Goal: Task Accomplishment & Management: Manage account settings

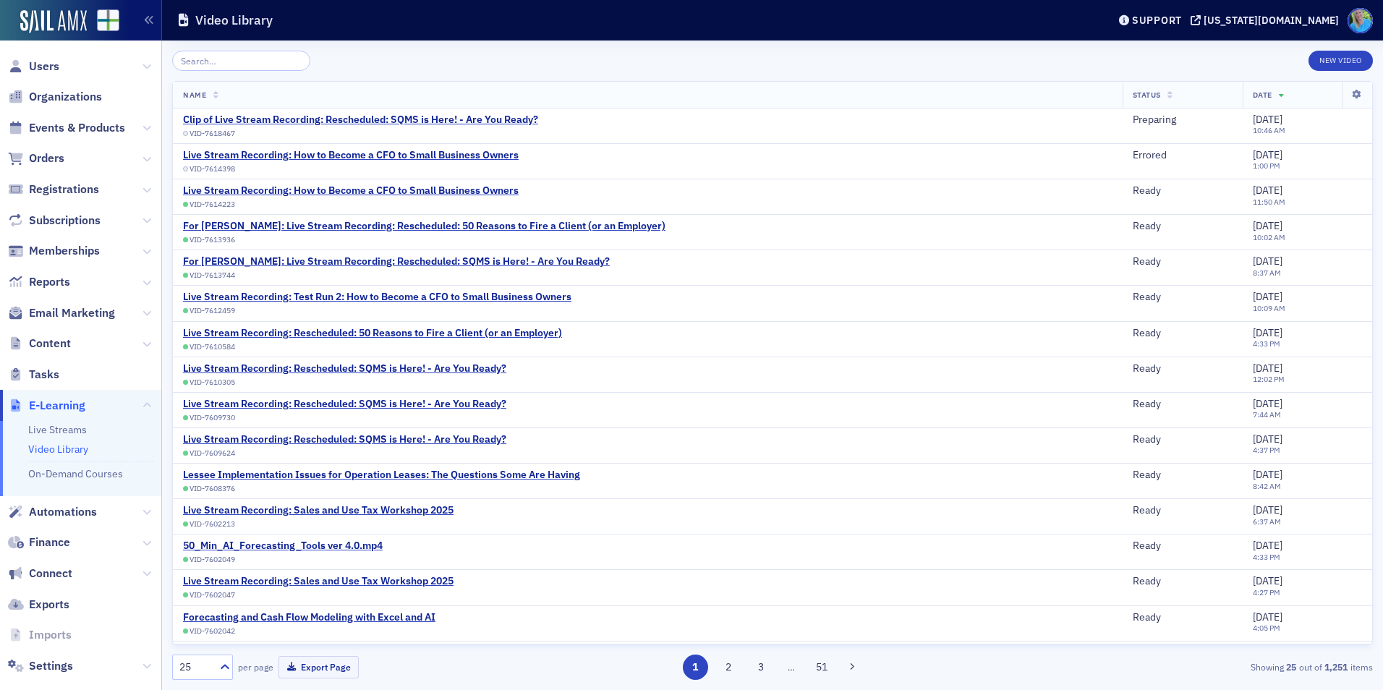
scroll to position [22, 0]
click at [452, 120] on div "Clip of Live Stream Recording: Rescheduled: SQMS is Here! - Are You Ready?" at bounding box center [360, 120] width 355 height 13
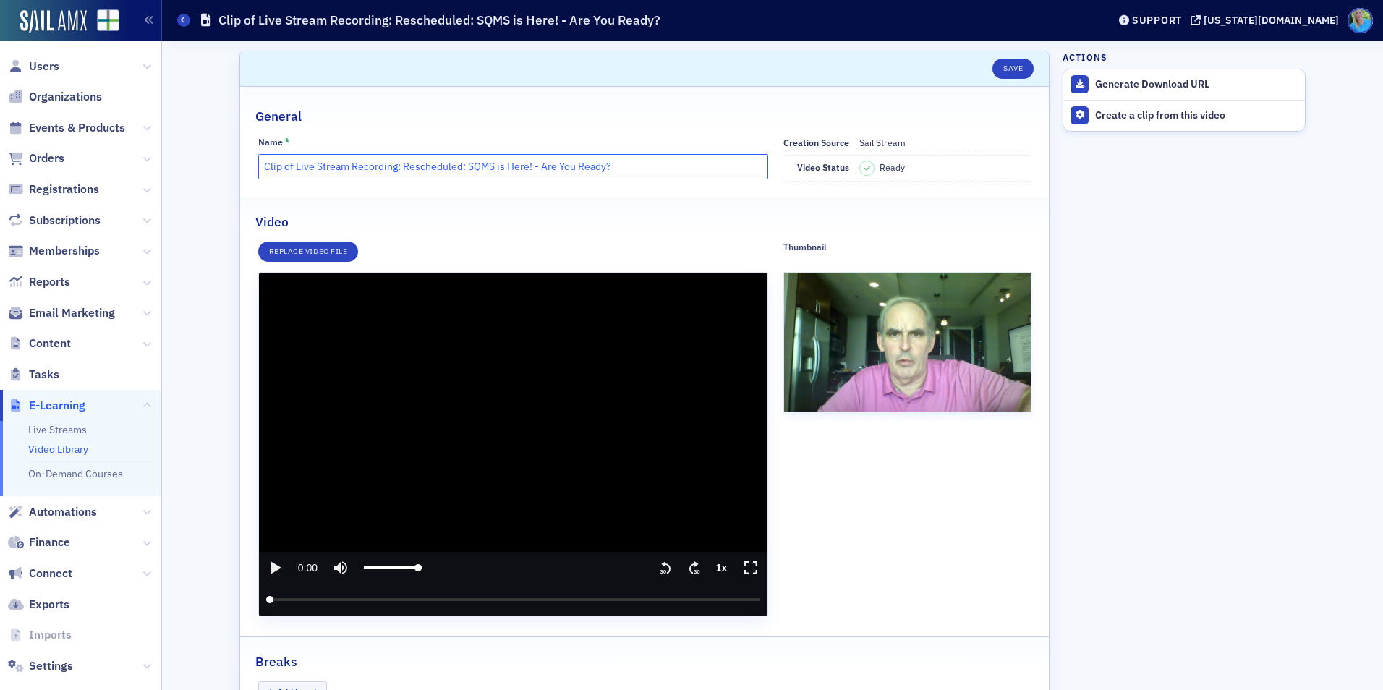
drag, startPoint x: 306, startPoint y: 166, endPoint x: 253, endPoint y: 162, distance: 53.0
click at [258, 162] on input "Clip of Live Stream Recording: Rescheduled: SQMS is Here! - Are You Ready?" at bounding box center [513, 166] width 511 height 25
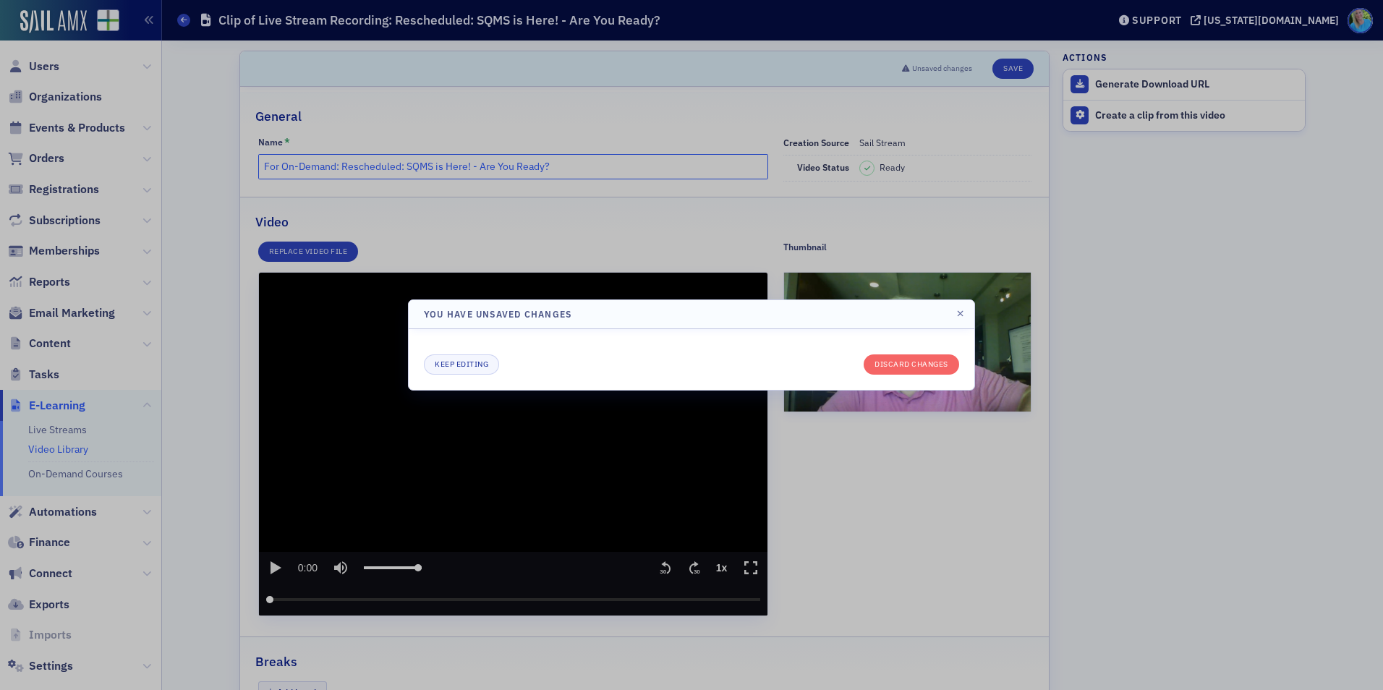
type input "For On-Demand: Rescheduled: SQMS is Here! - Are You Ready?"
click at [665, 241] on div at bounding box center [691, 345] width 1383 height 690
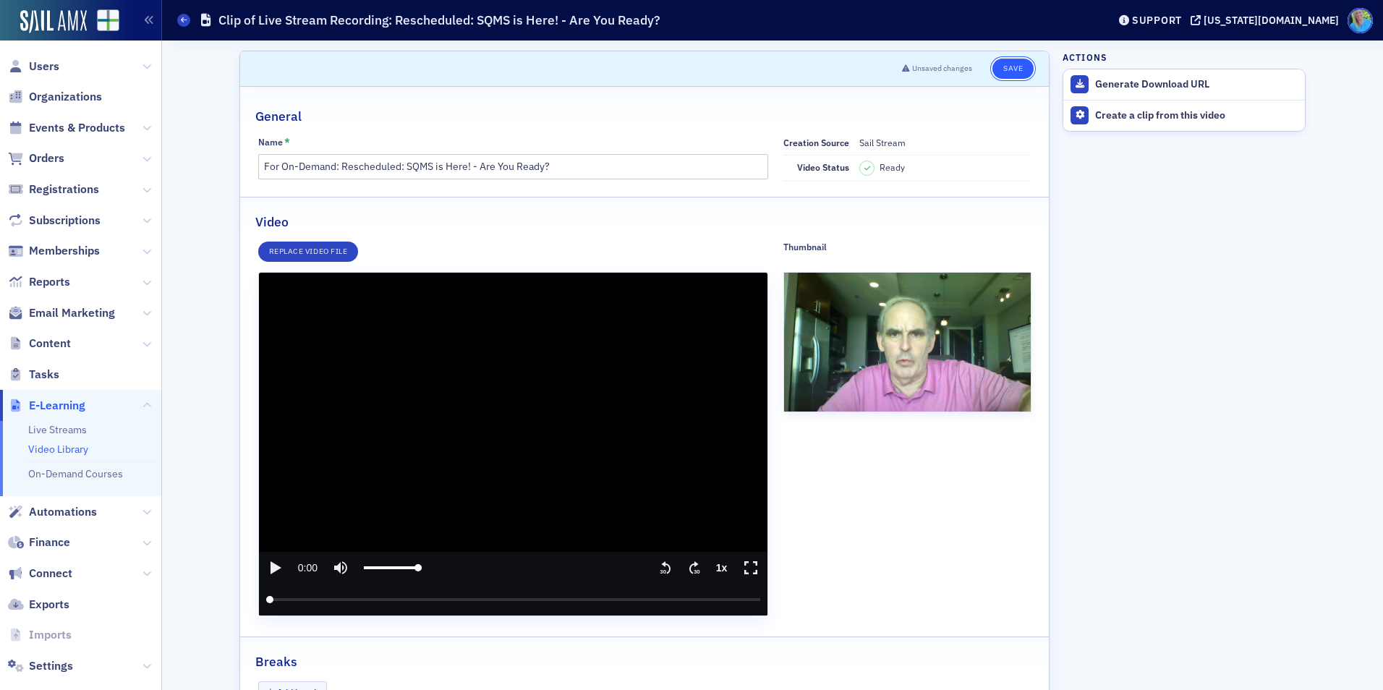
click at [1011, 61] on button "Save" at bounding box center [1012, 69] width 41 height 20
drag, startPoint x: 489, startPoint y: 172, endPoint x: 250, endPoint y: 177, distance: 239.5
click at [250, 177] on div "Name * For On-Demand: Rescheduled: SQMS is Here! - Are You Ready? Creation Sour…" at bounding box center [644, 159] width 809 height 46
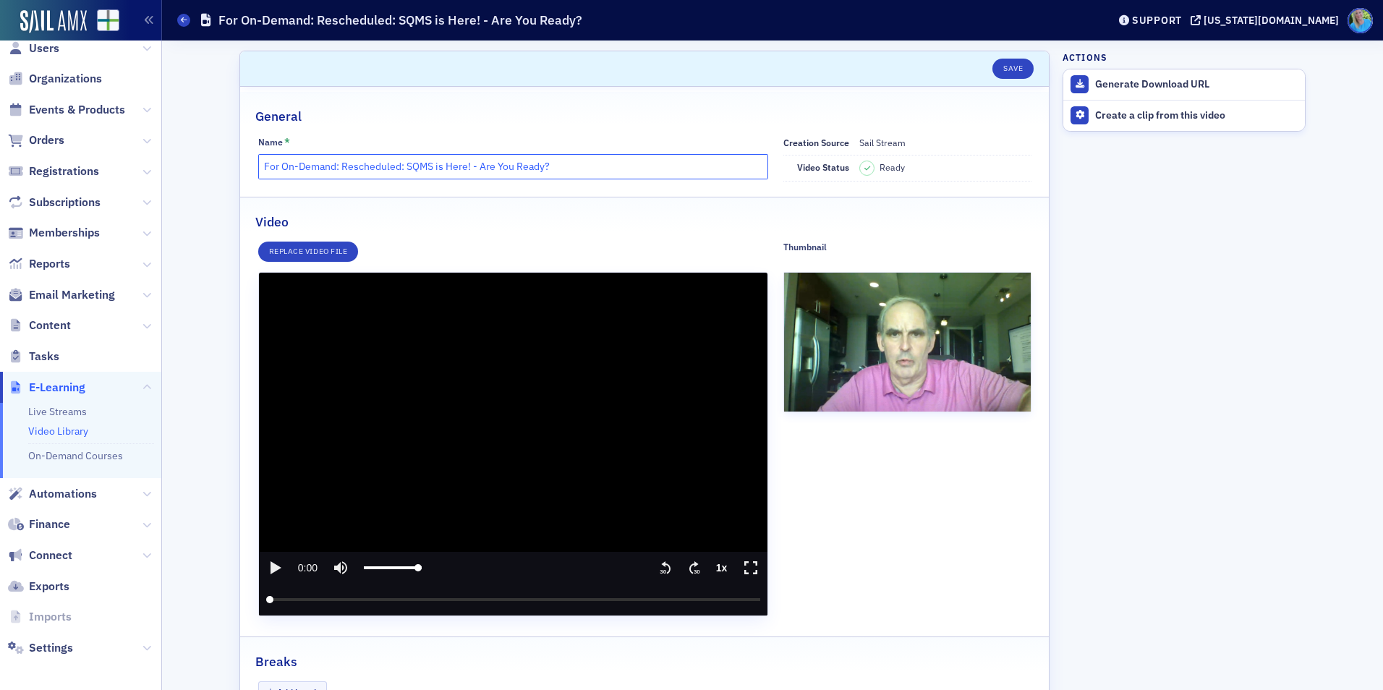
scroll to position [22, 0]
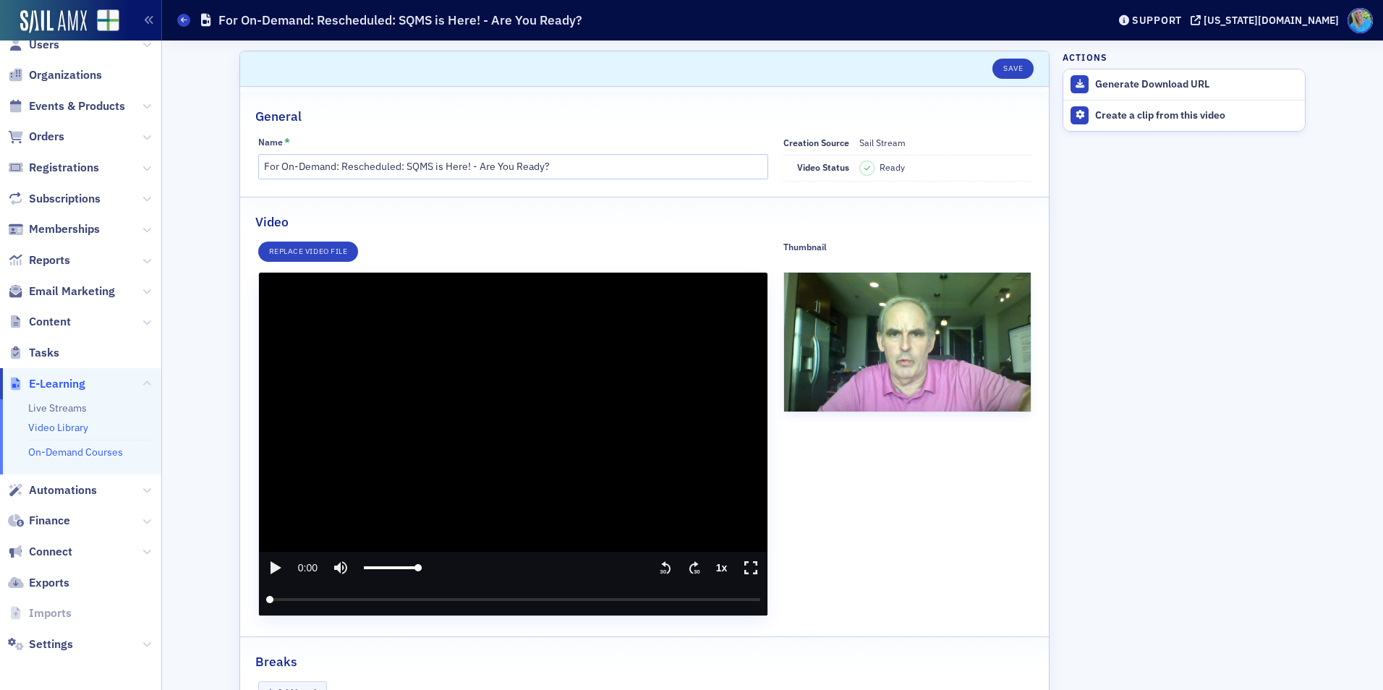
click at [82, 453] on link "On-Demand Courses" at bounding box center [75, 452] width 95 height 13
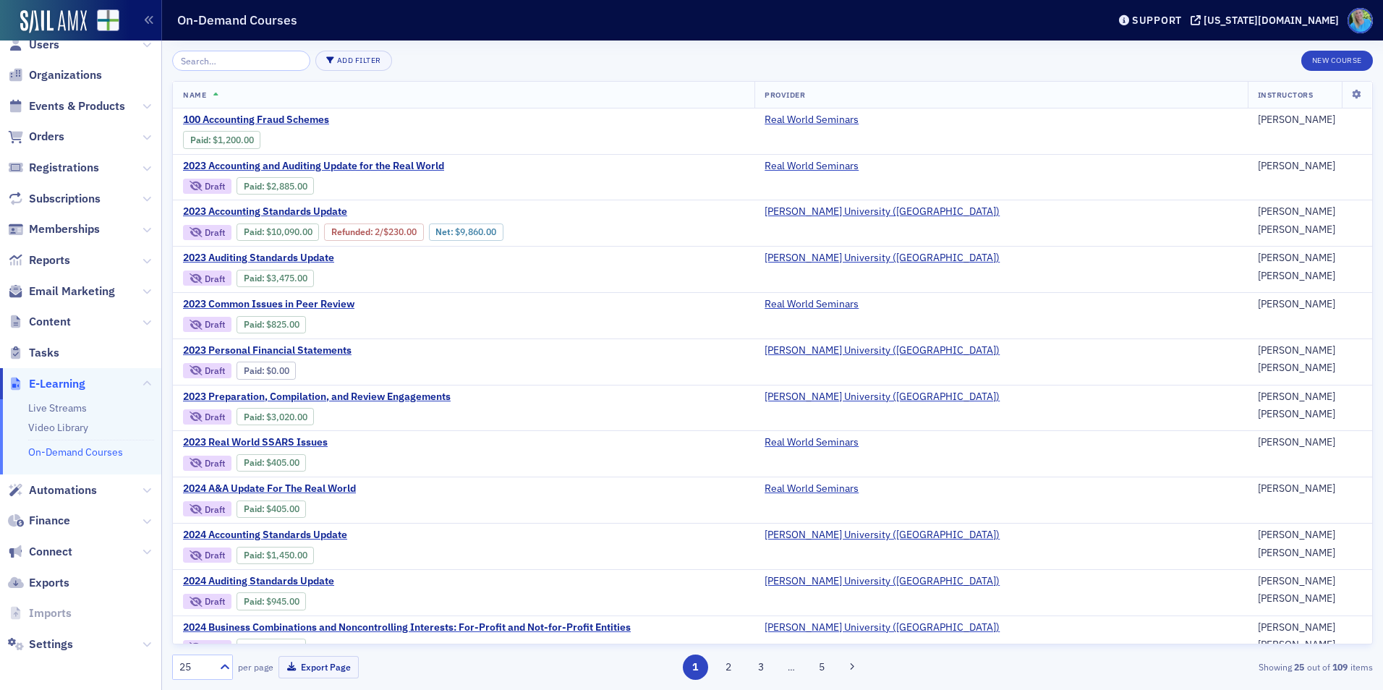
click at [214, 47] on div "Add Filter New Course Name Provider Instructors 100 Accounting Fraud Schemes Pa…" at bounding box center [772, 366] width 1201 height 650
drag, startPoint x: 214, startPoint y: 49, endPoint x: 216, endPoint y: 58, distance: 8.8
click at [216, 58] on div "Add Filter New Course Name Provider Instructors 100 Accounting Fraud Schemes Pa…" at bounding box center [772, 366] width 1201 height 650
click at [221, 83] on th "Name" at bounding box center [464, 95] width 582 height 27
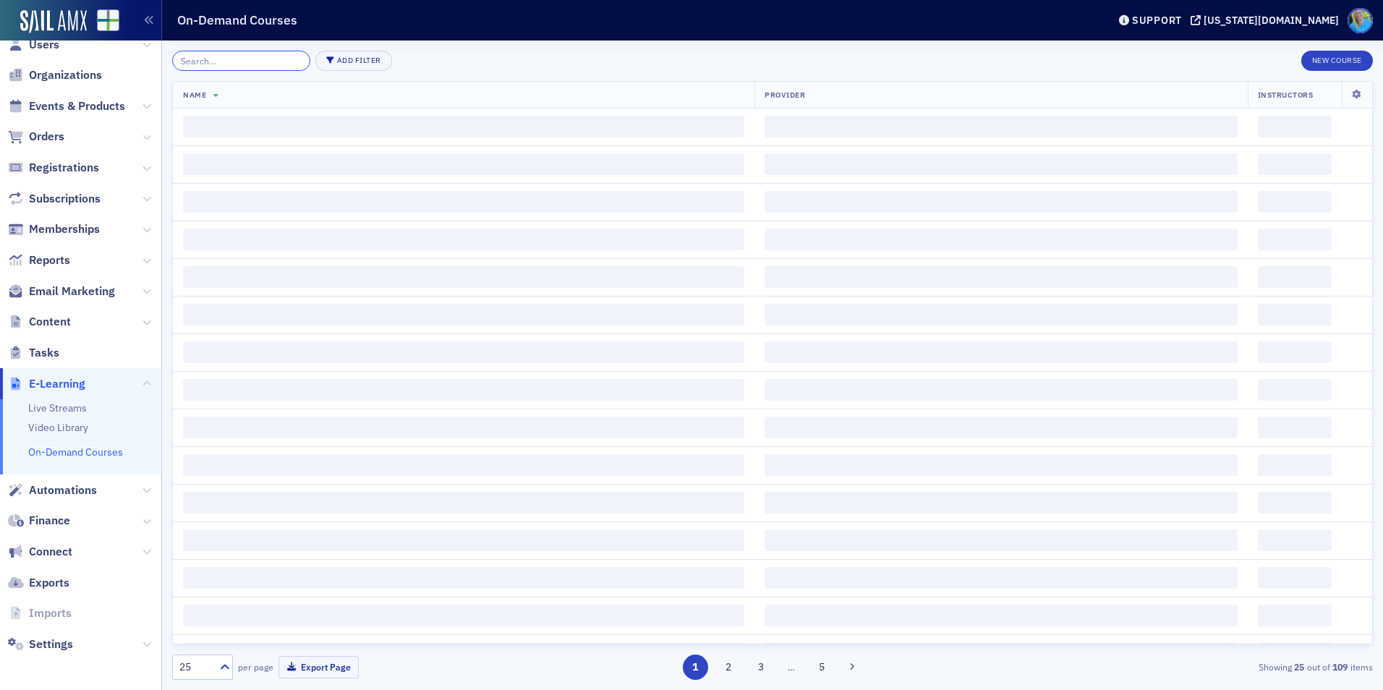
drag, startPoint x: 225, startPoint y: 71, endPoint x: 225, endPoint y: 61, distance: 10.1
click at [225, 70] on div "Add Filter New Course Name Provider Instructors ‌ ‌ ‌ ‌ ‌ ‌ ‌ ‌ ‌ ‌ ‌ ‌ ‌ ‌ ‌ ‌…" at bounding box center [772, 365] width 1201 height 629
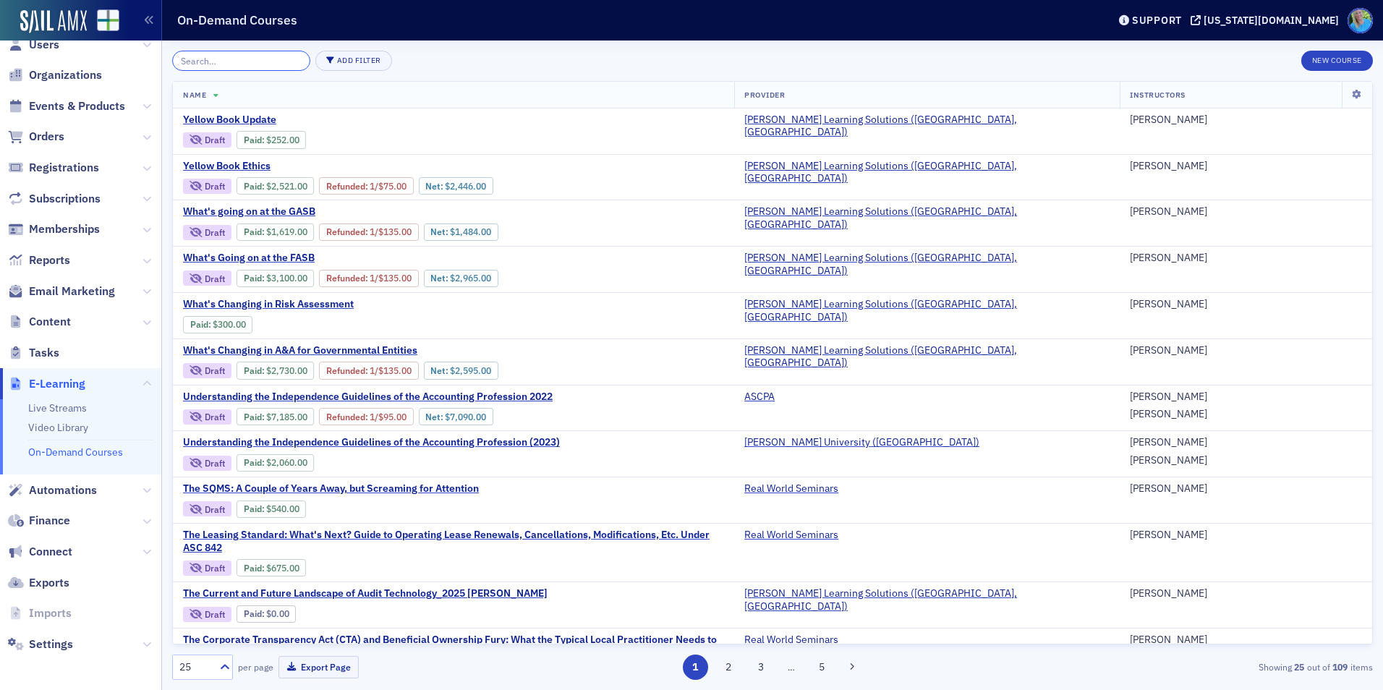
click at [225, 61] on input "search" at bounding box center [241, 61] width 138 height 20
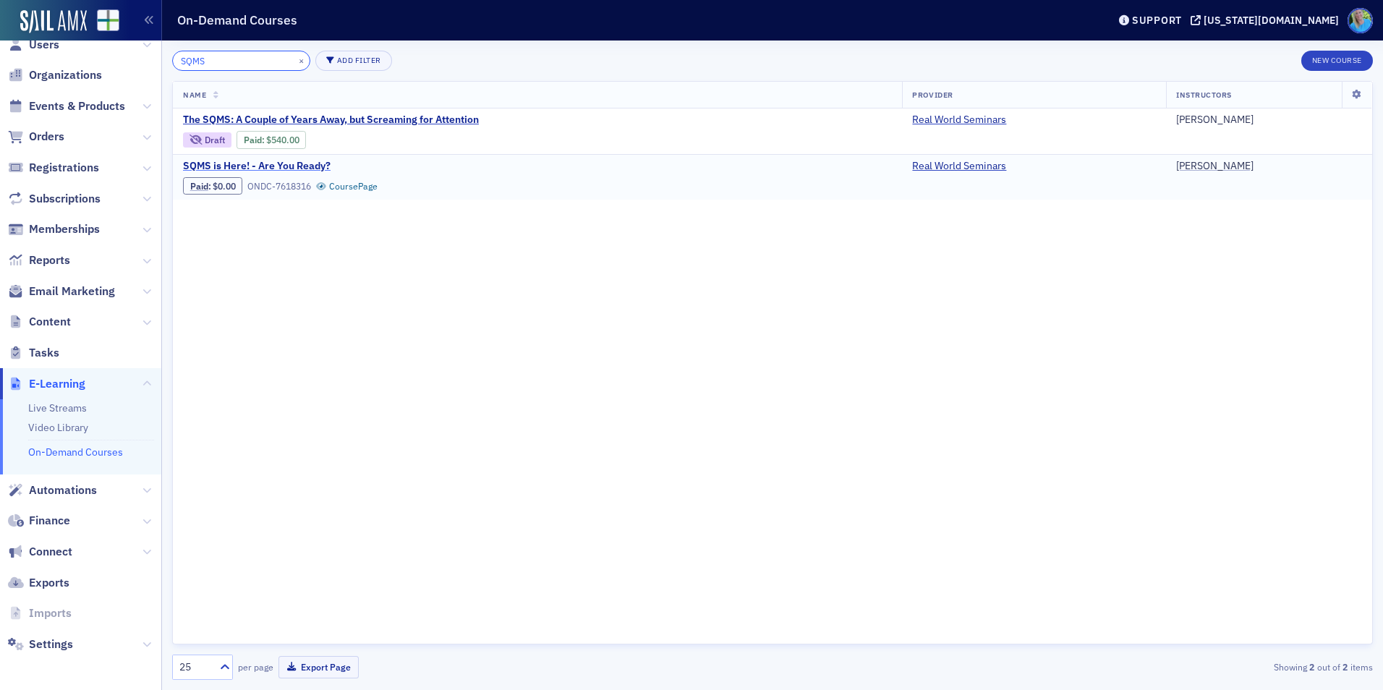
type input "SQMS"
click at [275, 166] on span "SQMS is Here! - Are You Ready?" at bounding box center [304, 166] width 243 height 13
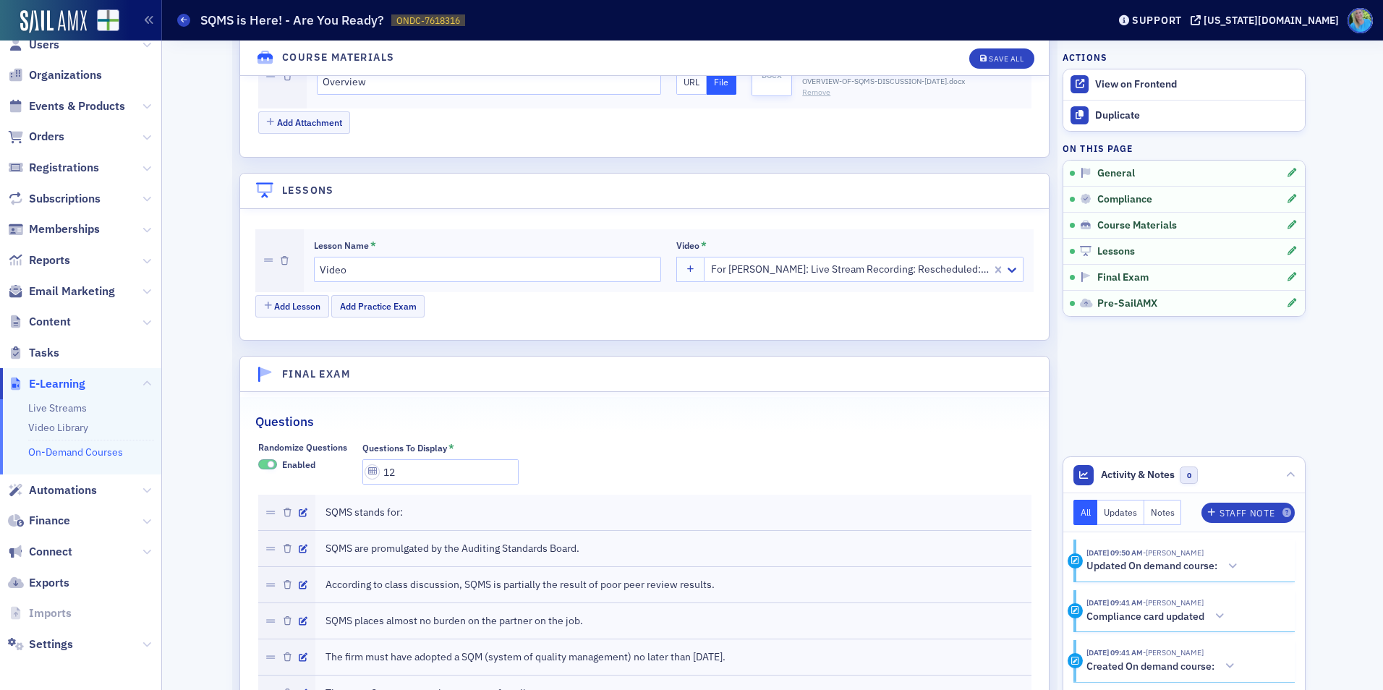
scroll to position [1664, 0]
click at [788, 274] on div at bounding box center [857, 268] width 294 height 18
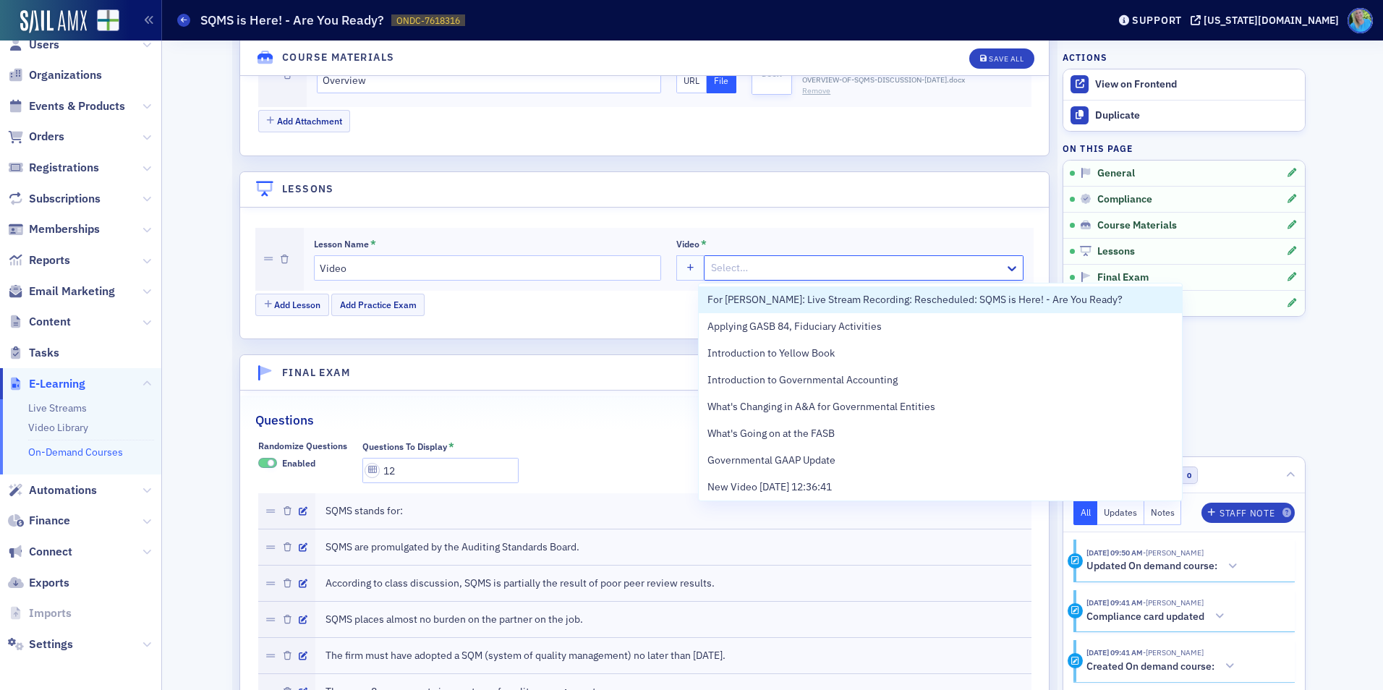
paste input "For On-Demand: Rescheduled: SQMS is Here! - Are You Ready?"
type input "For On-Demand: Rescheduled: SQMS is Here! - Are You Ready?"
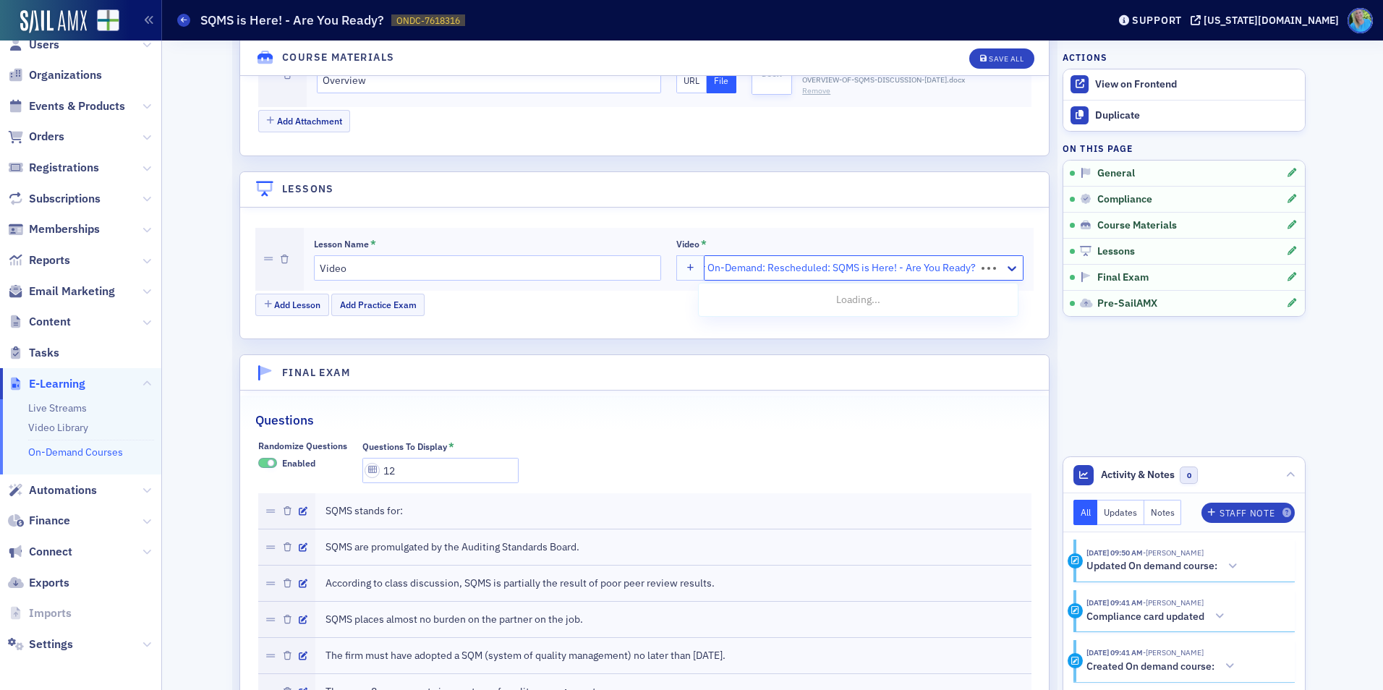
scroll to position [0, 0]
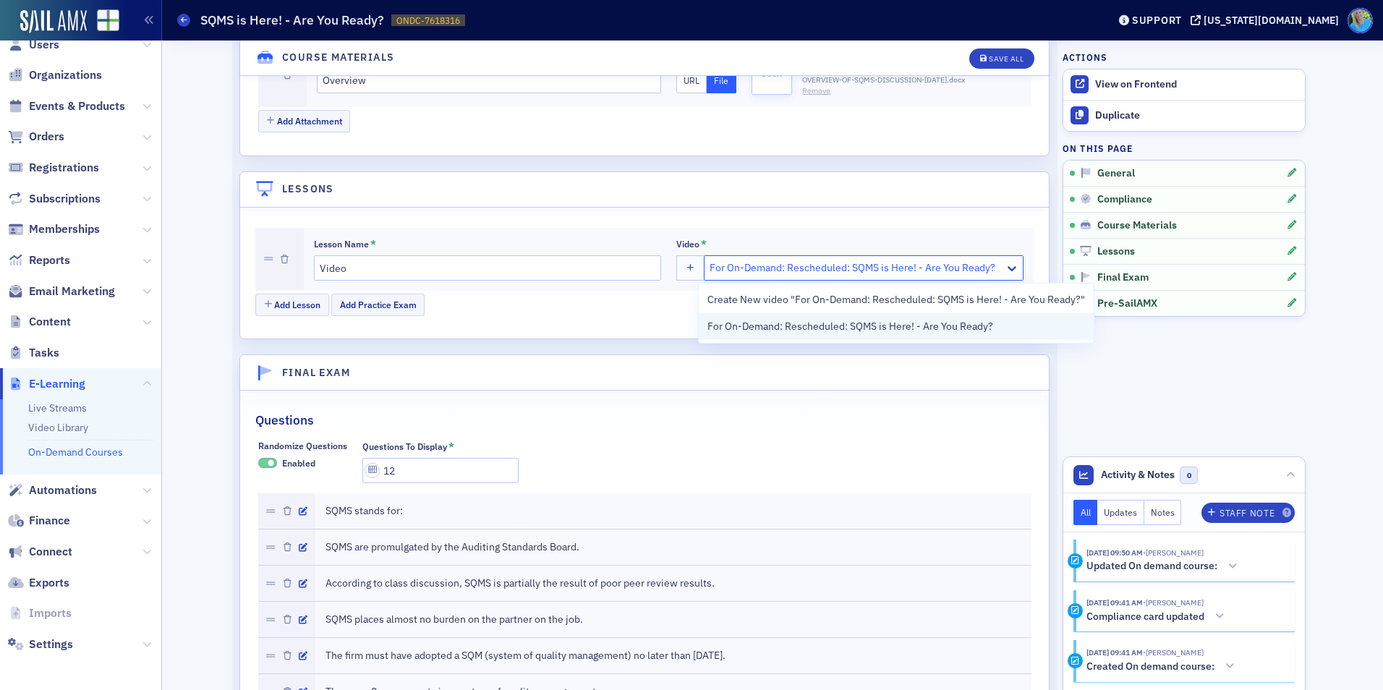
click at [788, 323] on span "For On-Demand: Rescheduled: SQMS is Here! - Are You Ready?" at bounding box center [850, 326] width 286 height 15
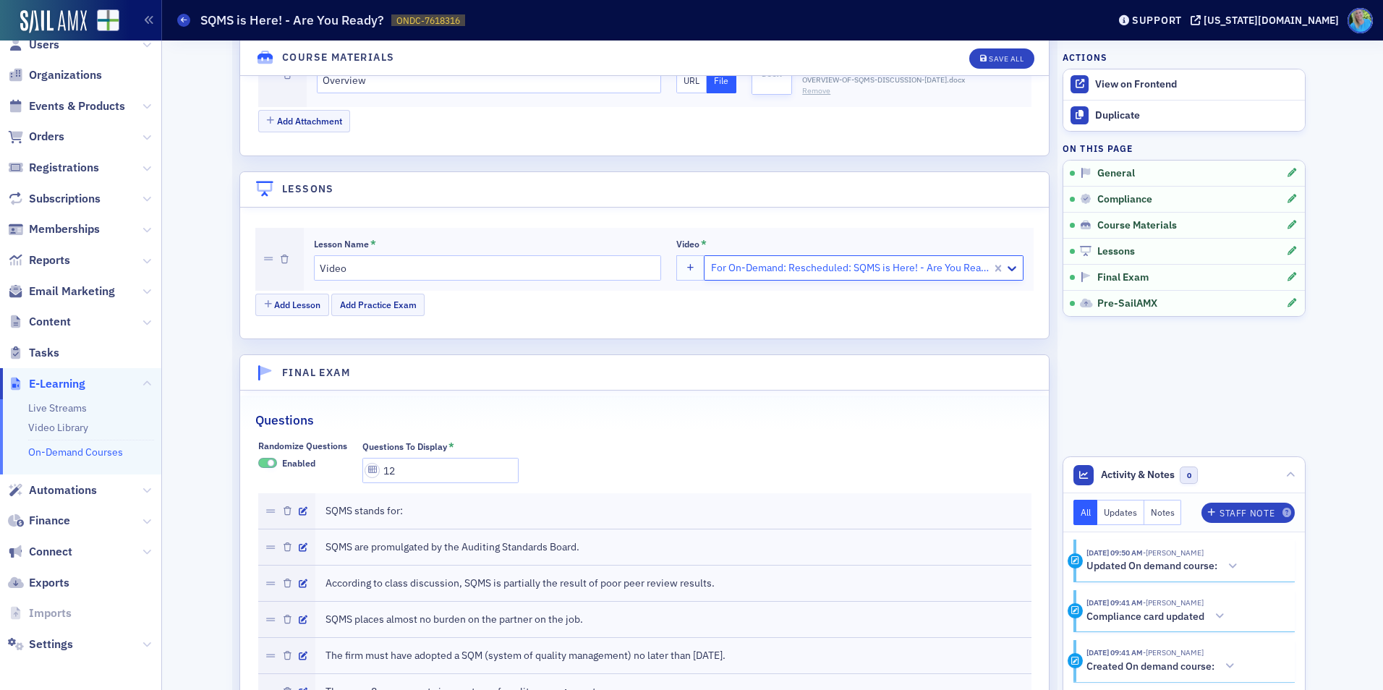
click at [788, 323] on div "Lesson Name * Video Video * option For On-Demand: Rescheduled: SQMS is Here! - …" at bounding box center [644, 274] width 809 height 132
click at [994, 62] on div "Save All" at bounding box center [1006, 59] width 35 height 8
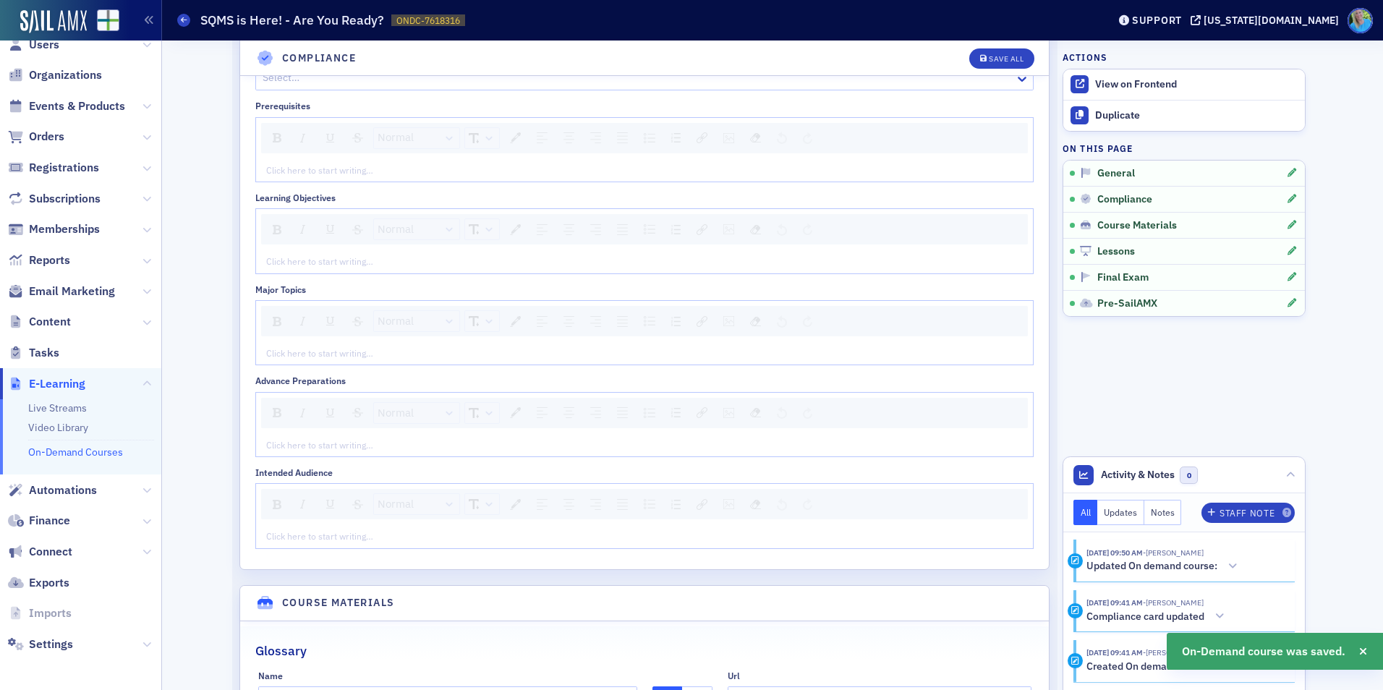
scroll to position [434, 0]
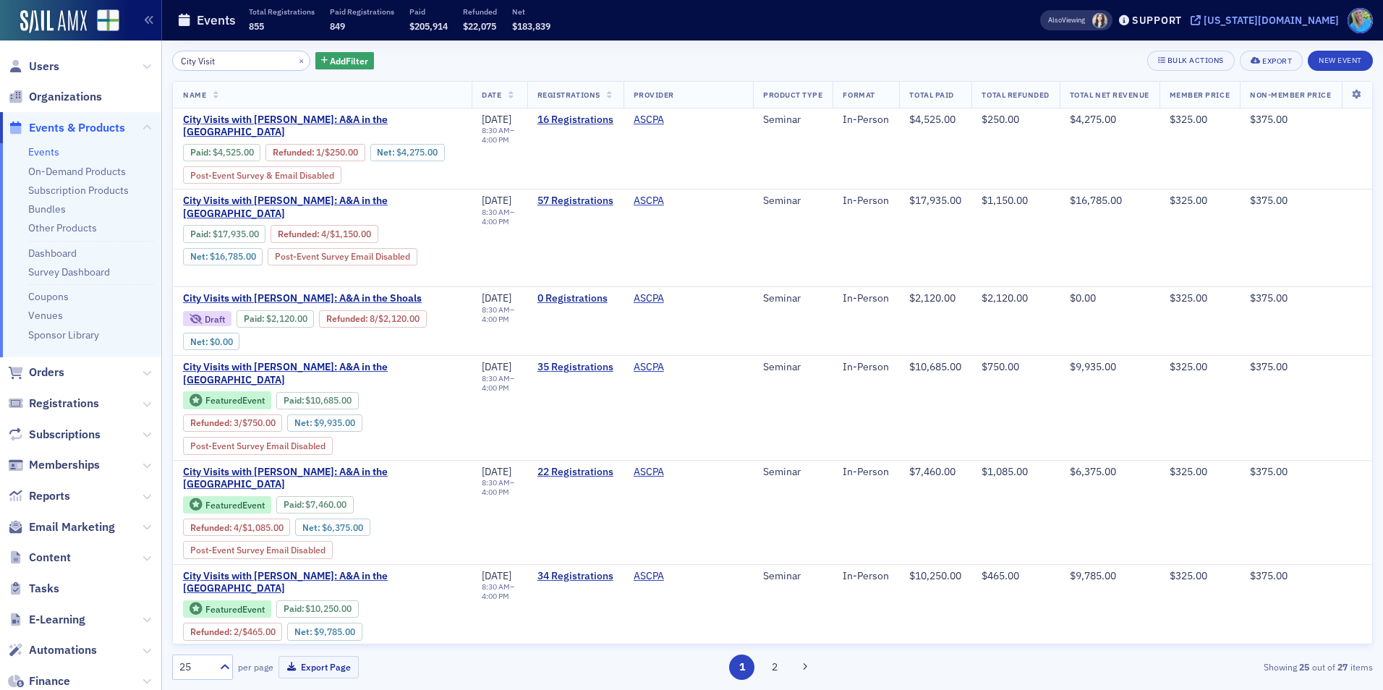
click at [1322, 22] on div "[US_STATE][DOMAIN_NAME]" at bounding box center [1271, 20] width 135 height 13
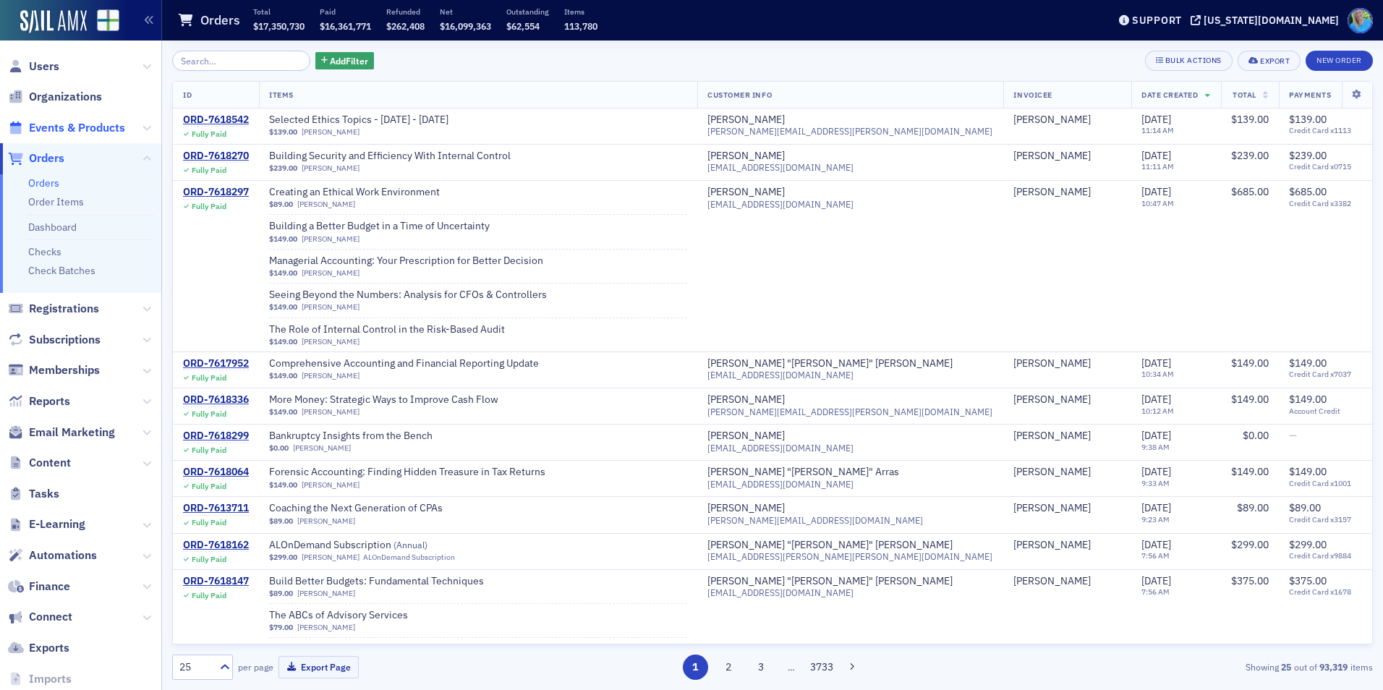
click at [75, 128] on span "Events & Products" at bounding box center [77, 128] width 96 height 16
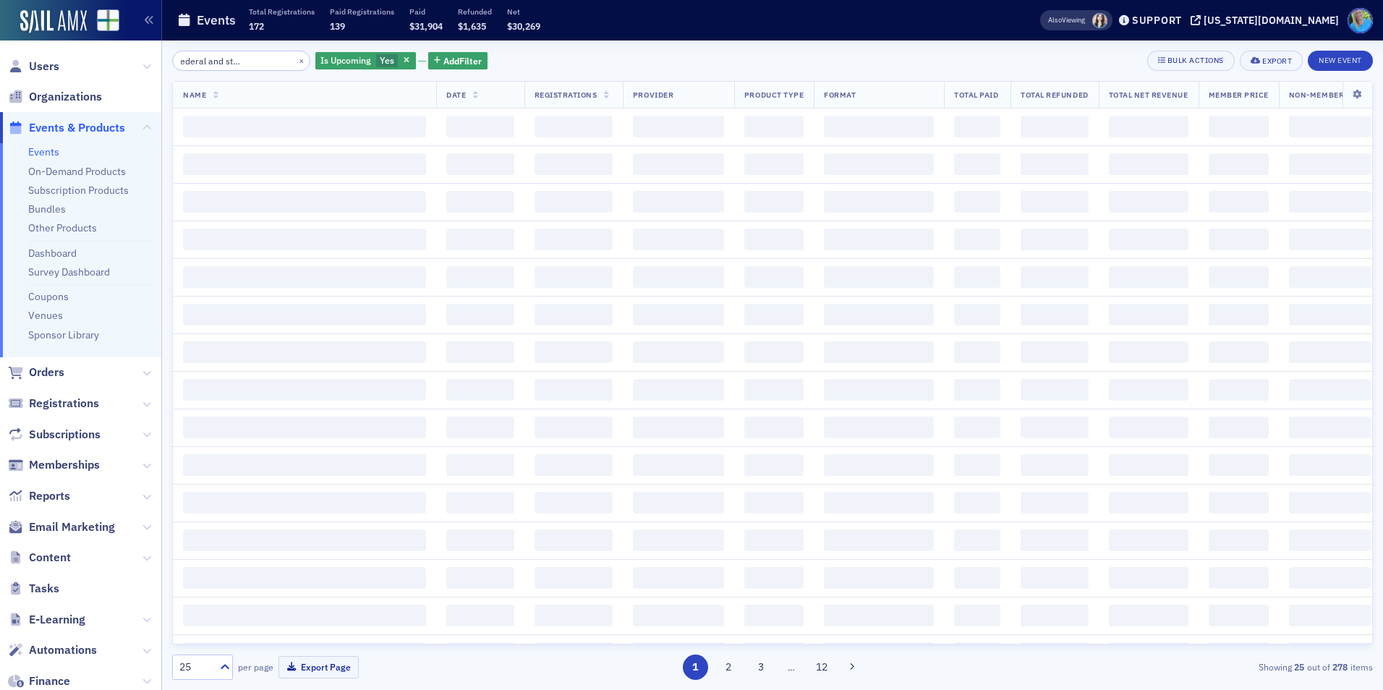
scroll to position [0, 57]
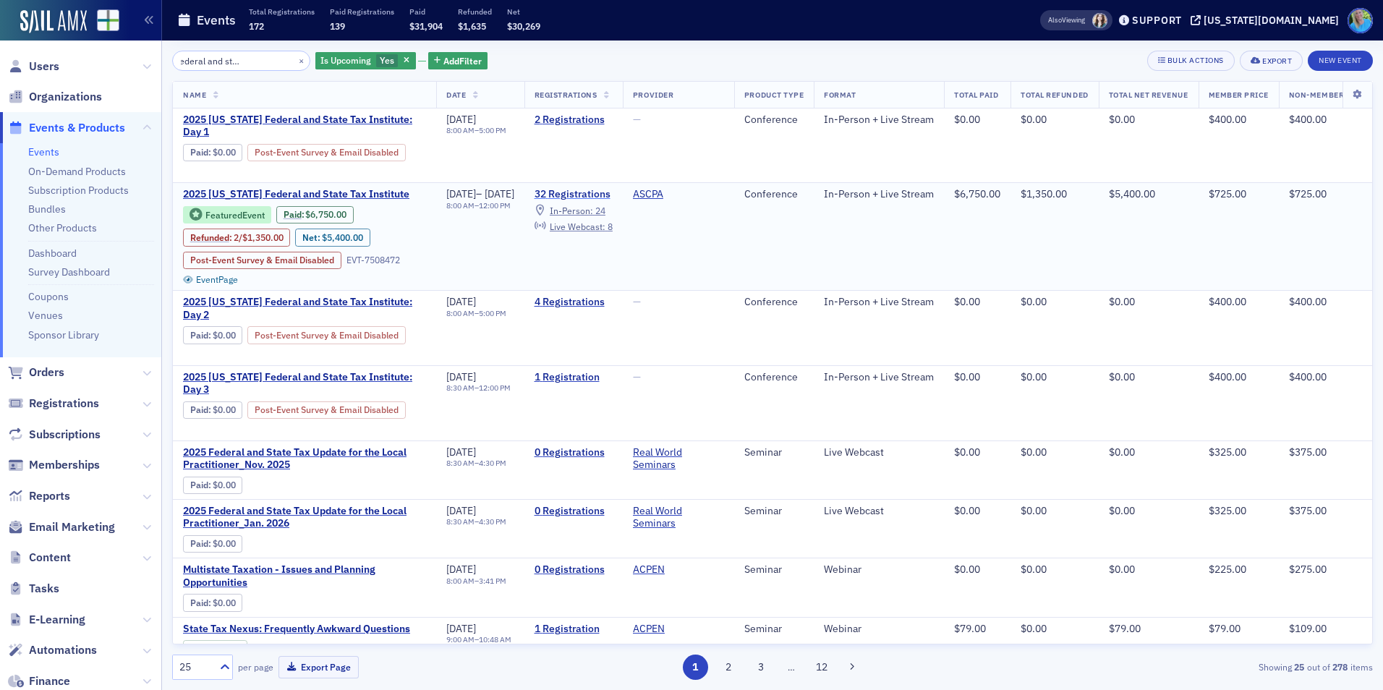
type input "Alabama federal and state tax institute"
click at [613, 192] on link "32 Registrations" at bounding box center [574, 194] width 78 height 13
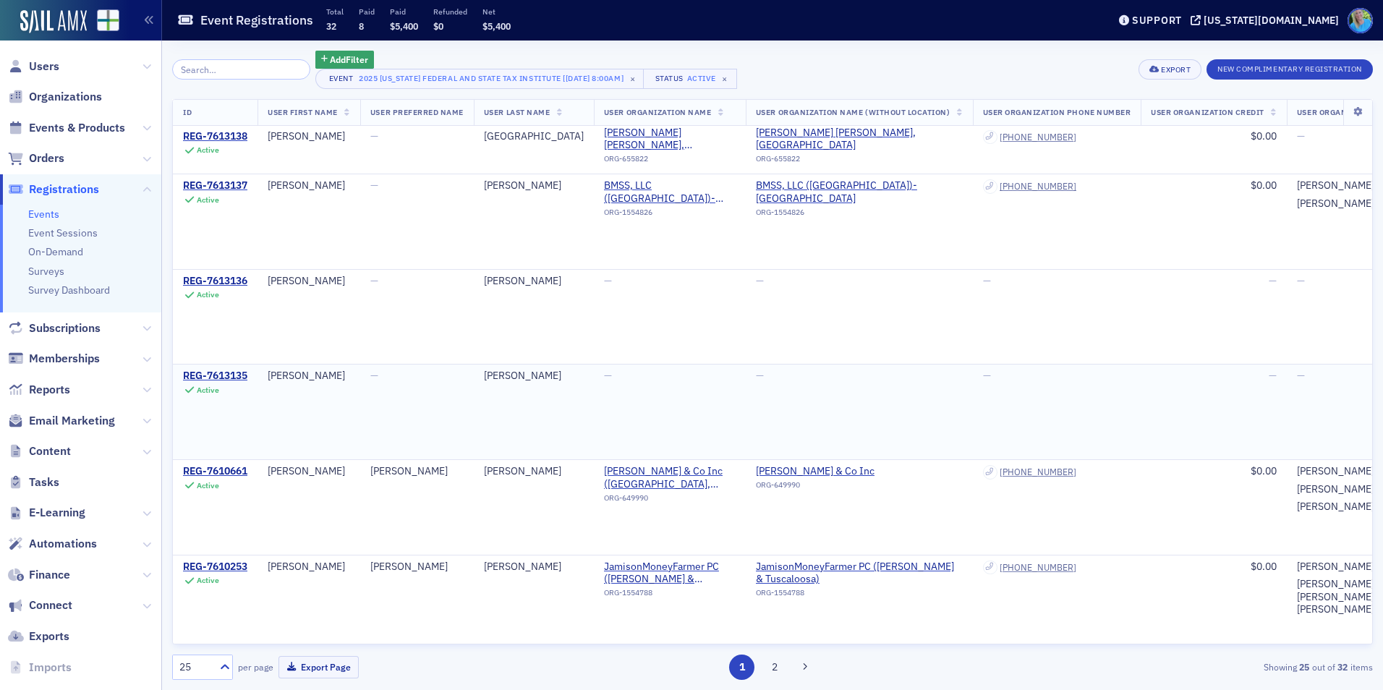
scroll to position [1872, 0]
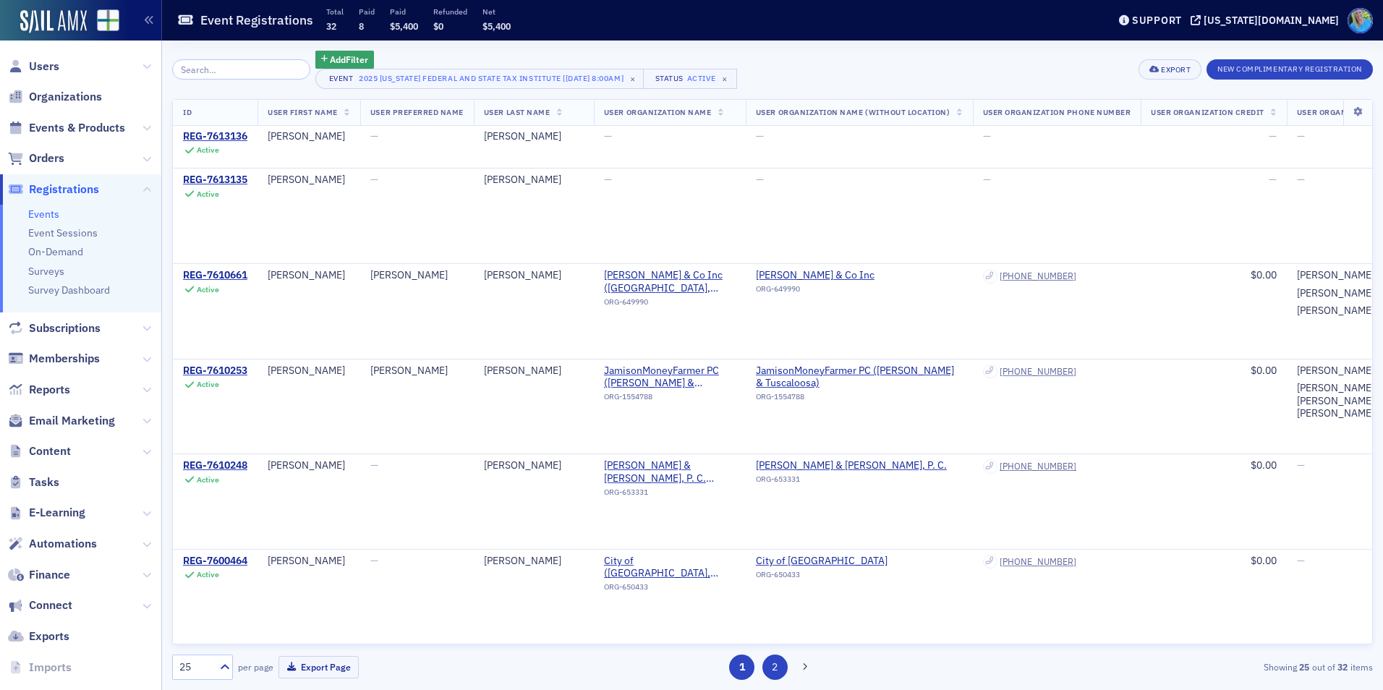
click at [783, 665] on button "2" at bounding box center [774, 667] width 25 height 25
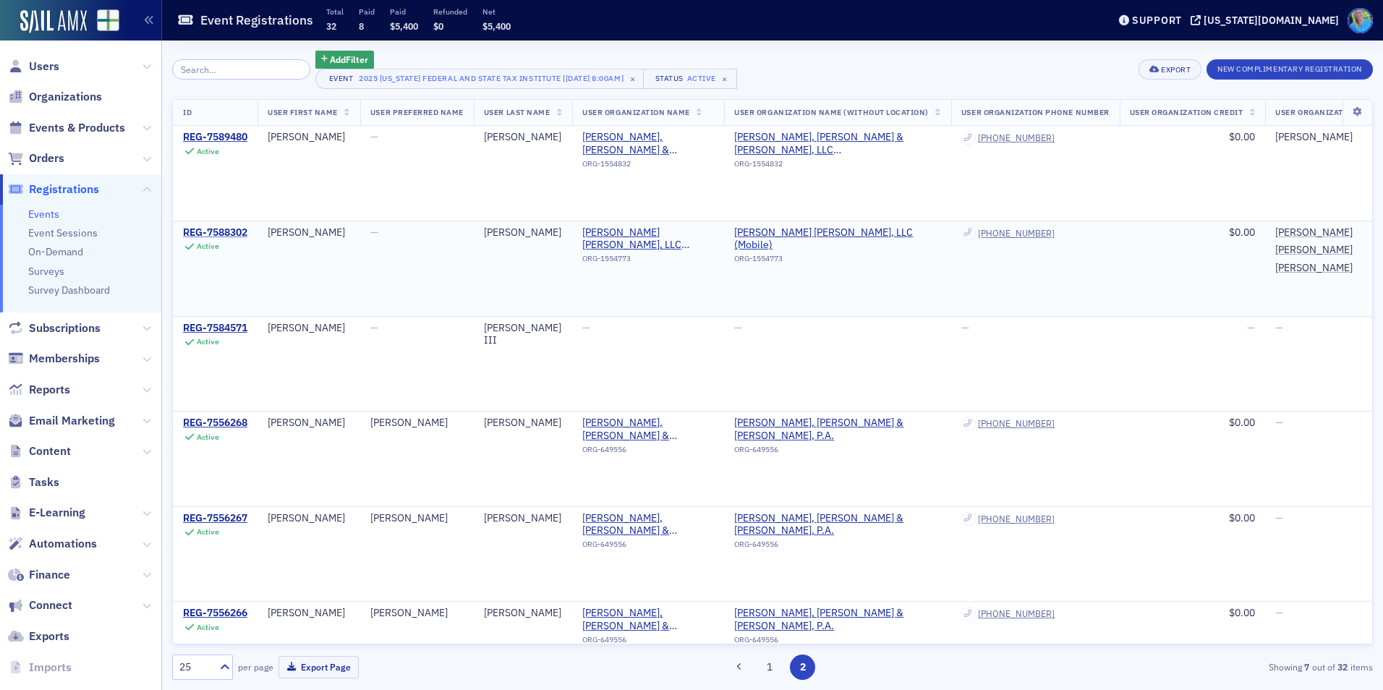
click at [221, 229] on div "REG-7588302" at bounding box center [215, 232] width 64 height 13
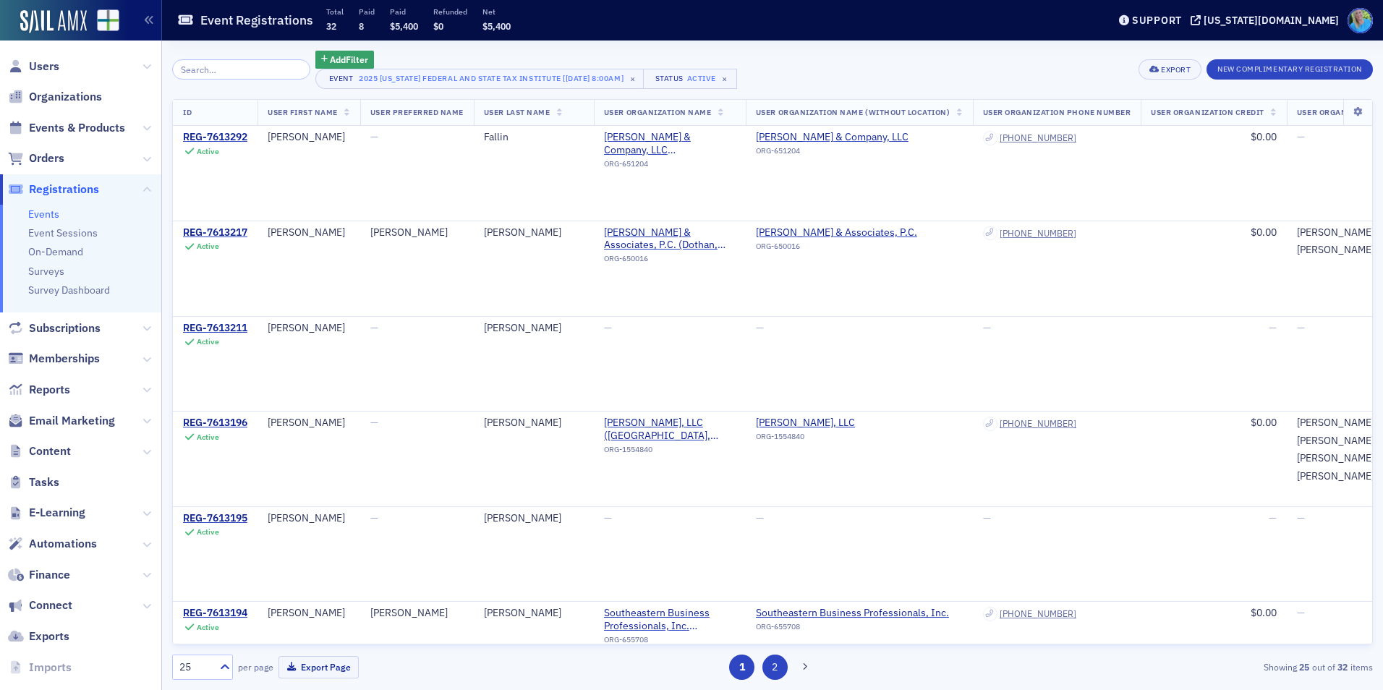
click at [768, 666] on button "2" at bounding box center [774, 667] width 25 height 25
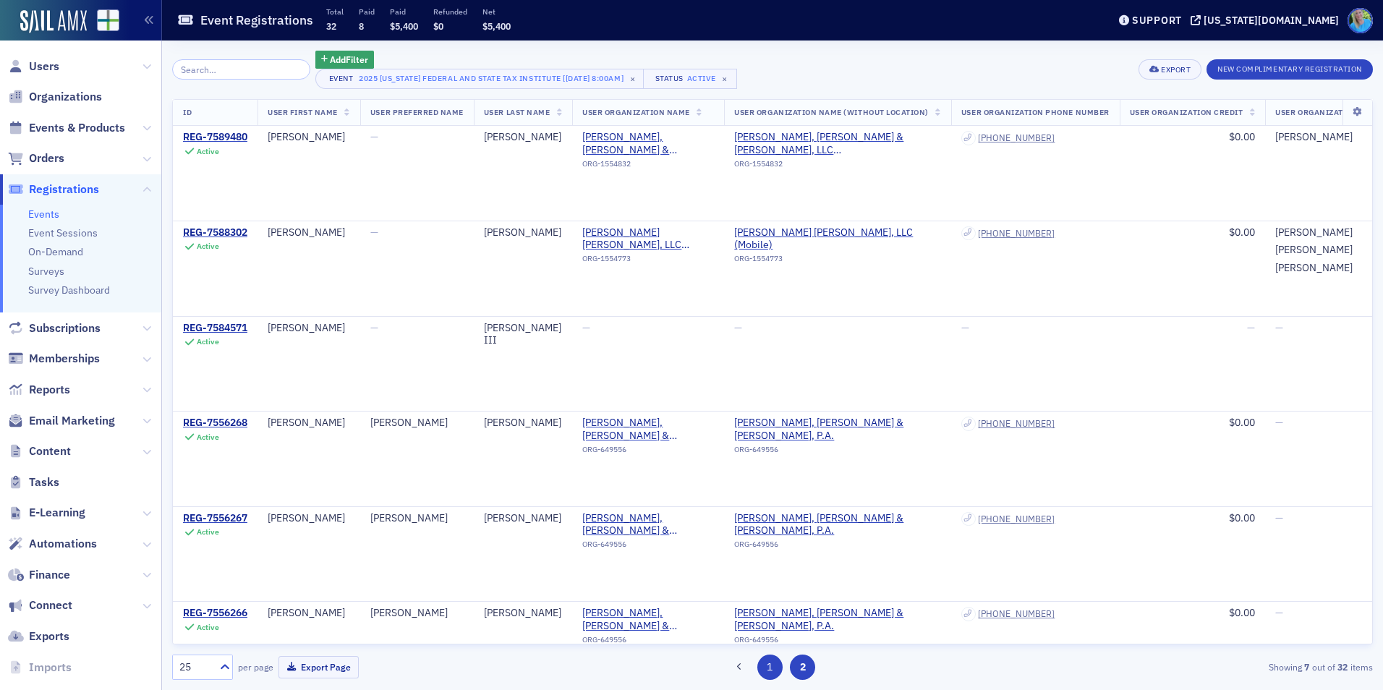
click at [776, 667] on button "1" at bounding box center [769, 667] width 25 height 25
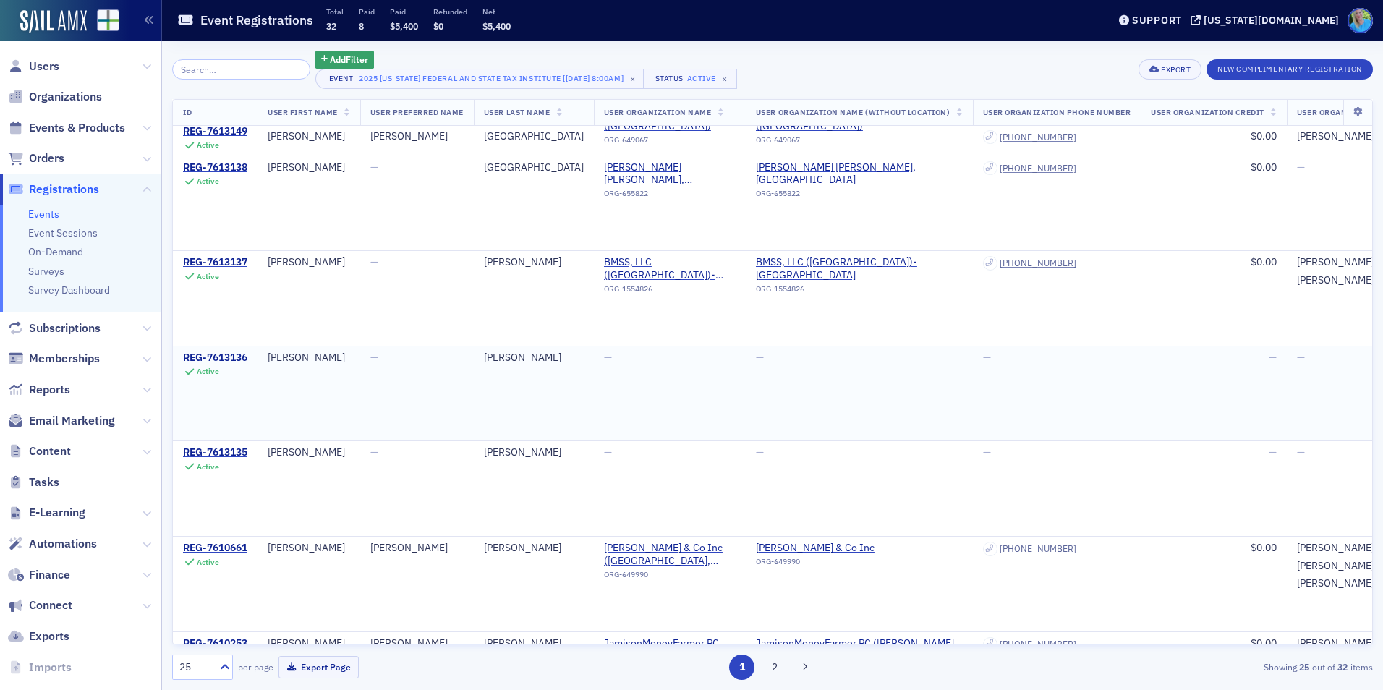
scroll to position [1872, 0]
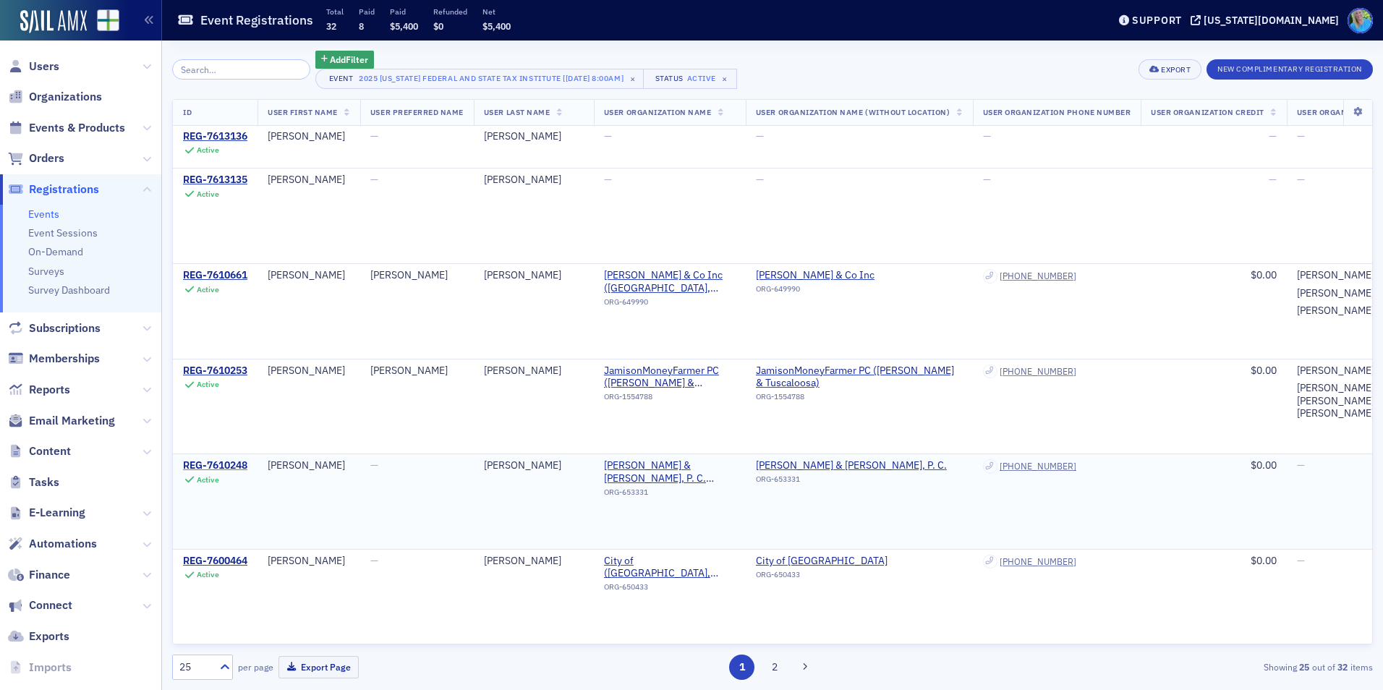
click at [239, 459] on div "REG-7610248" at bounding box center [215, 465] width 64 height 13
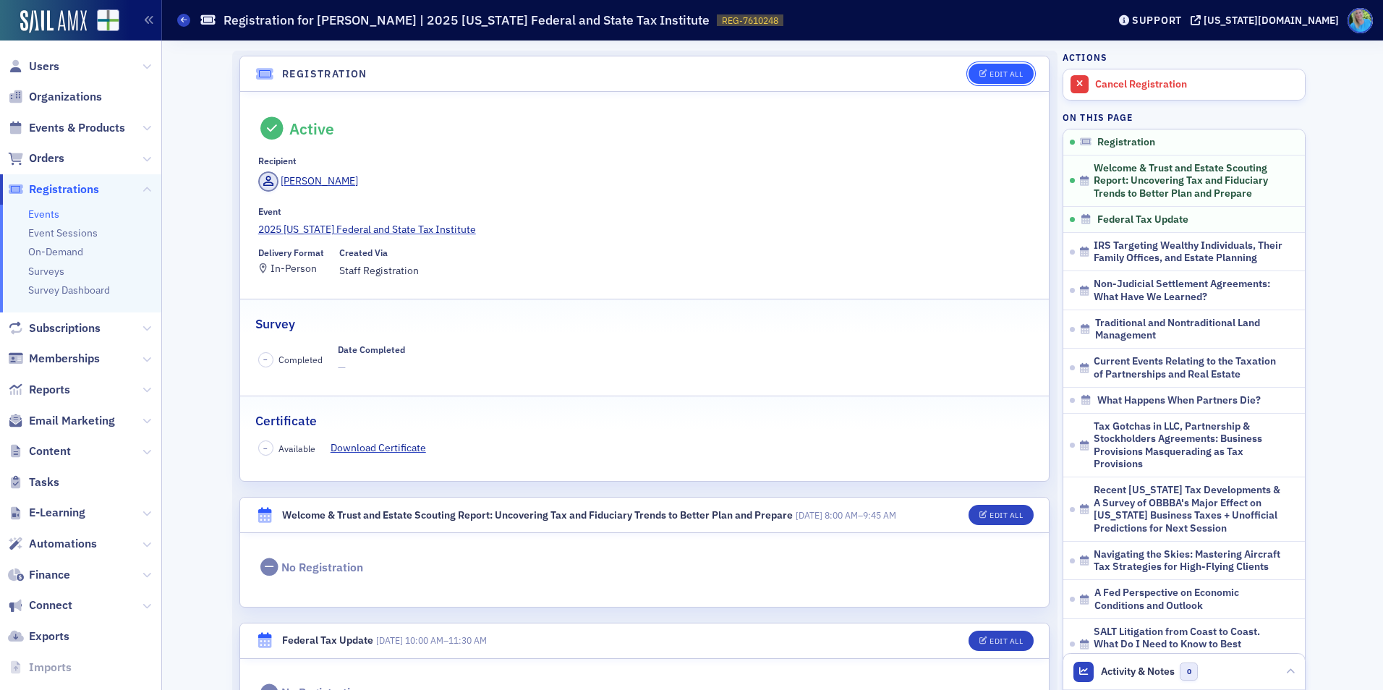
click at [982, 67] on button "Edit All" at bounding box center [1001, 74] width 65 height 20
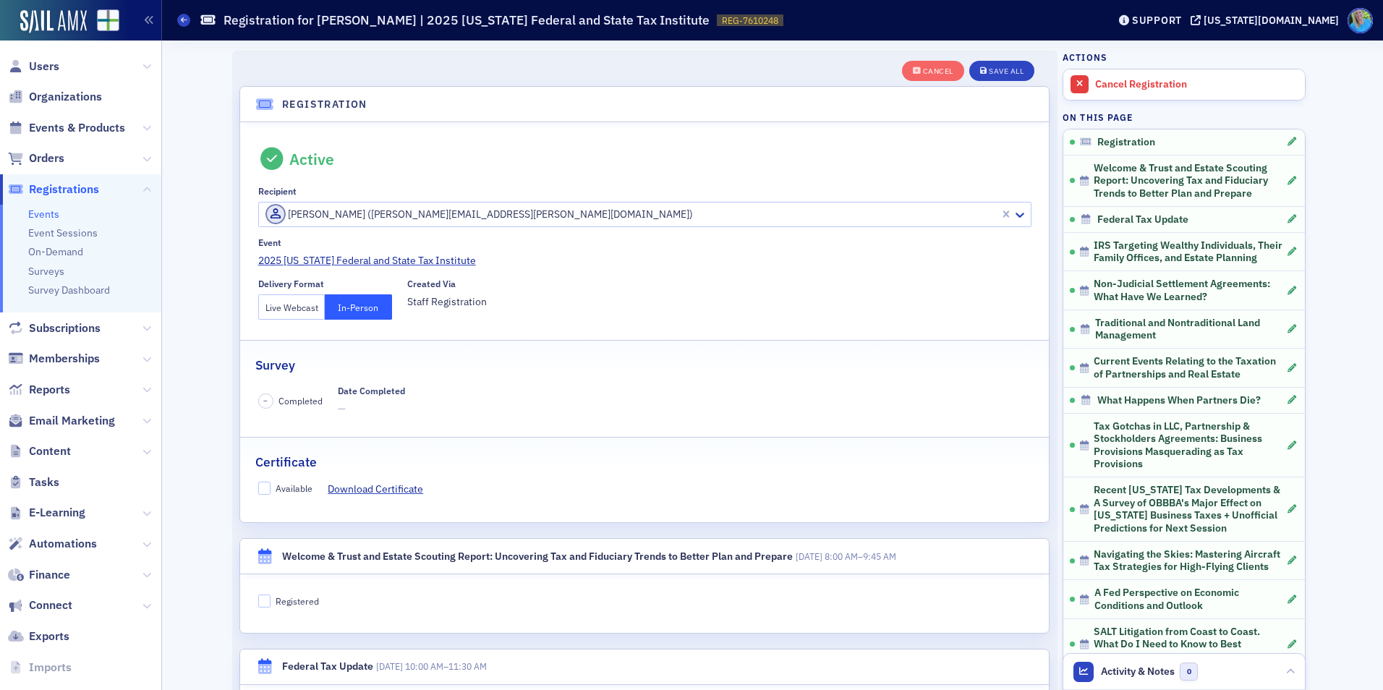
scroll to position [38, 0]
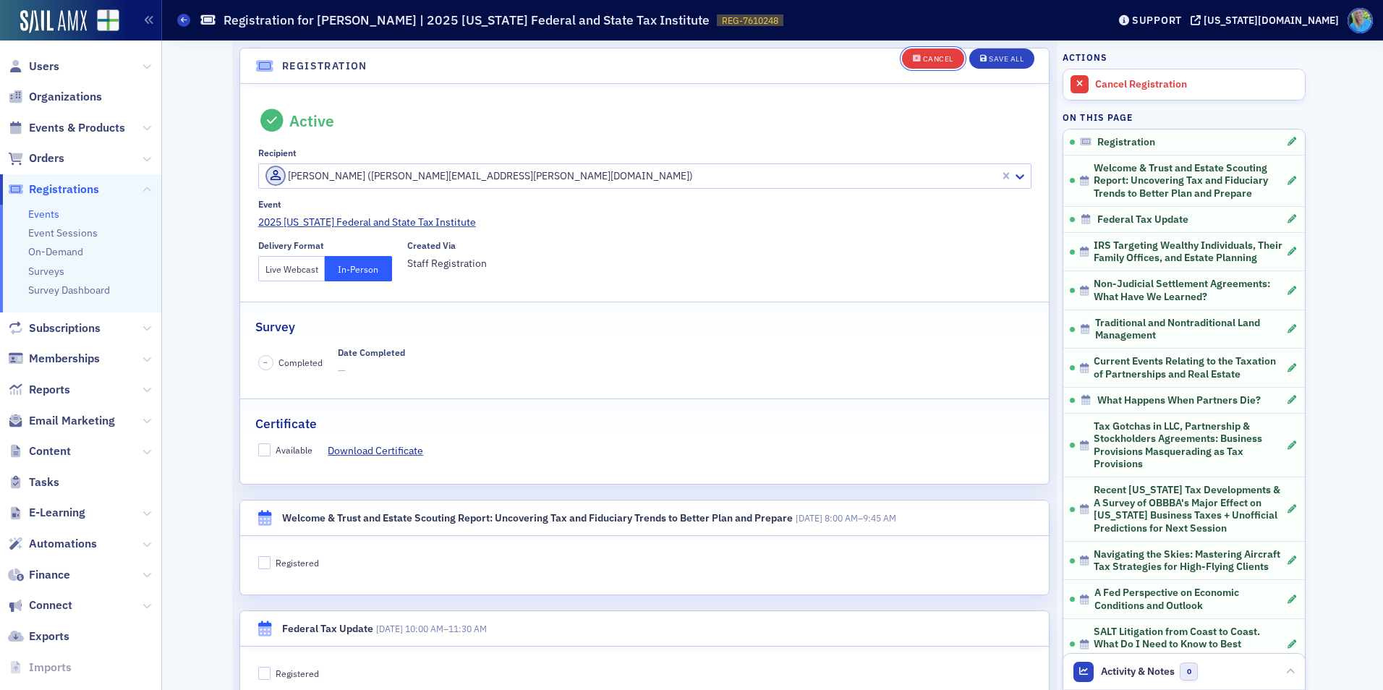
click at [937, 62] on div "Cancel" at bounding box center [938, 59] width 30 height 8
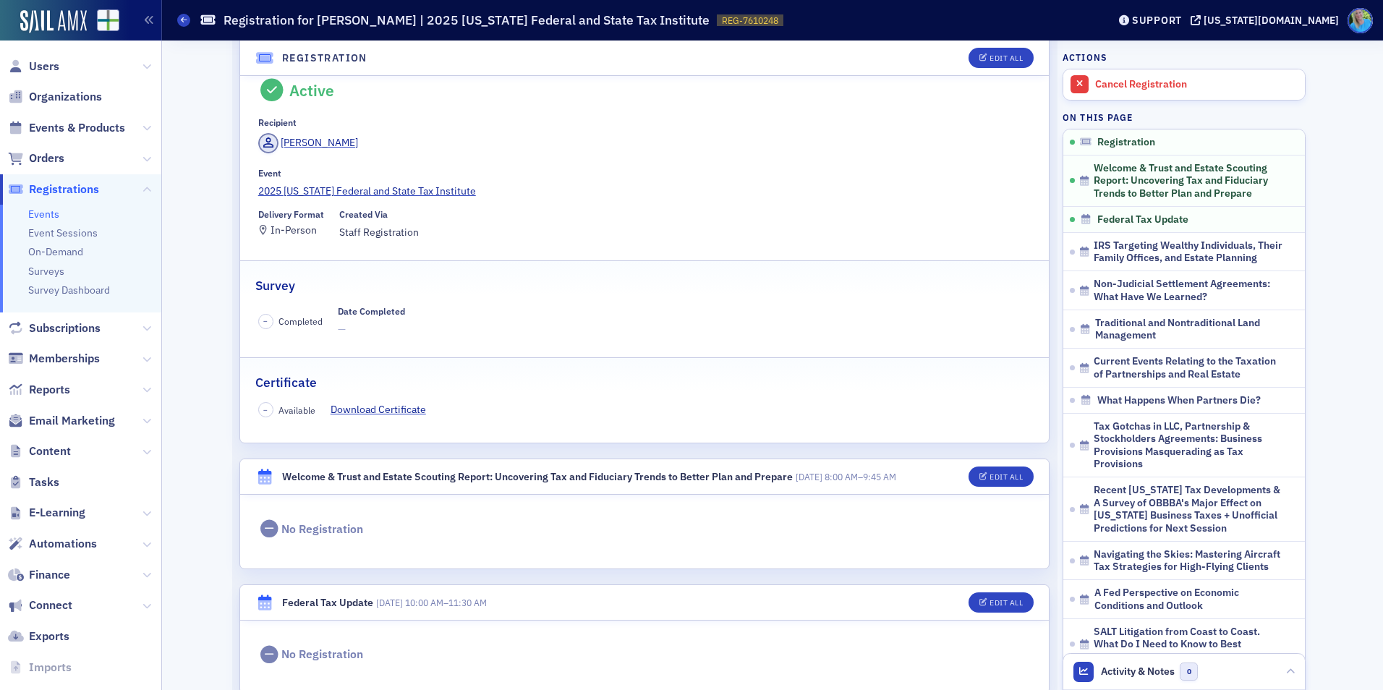
scroll to position [8, 0]
